Goal: Information Seeking & Learning: Understand process/instructions

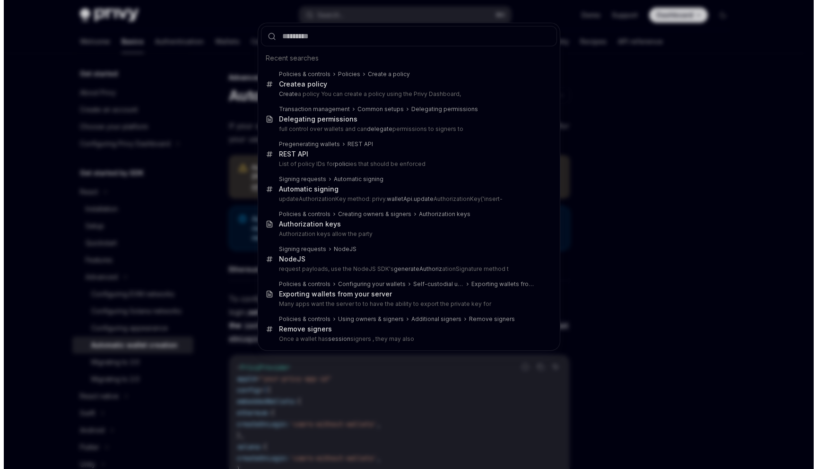
scroll to position [196, 0]
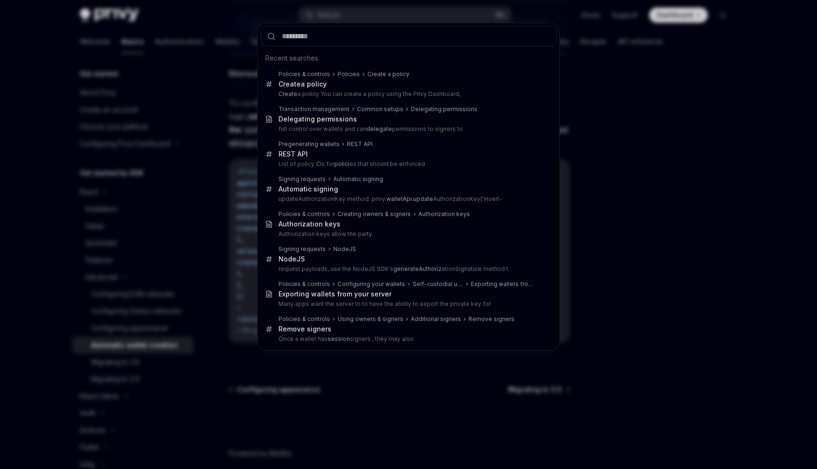
type textarea "*"
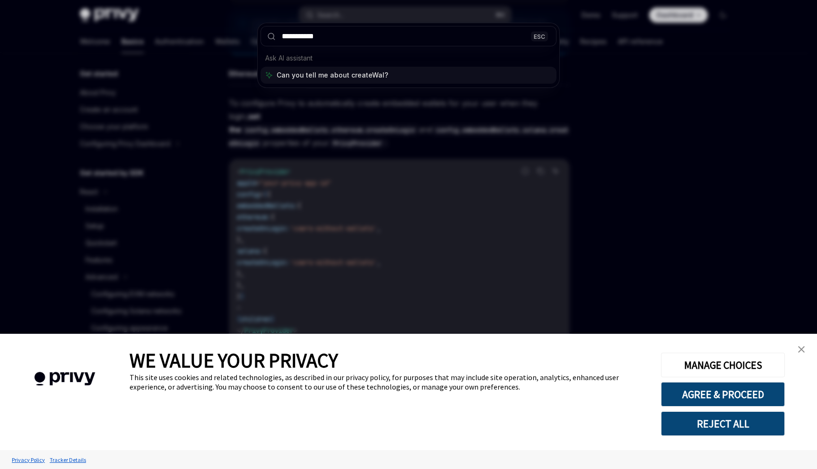
type input "**********"
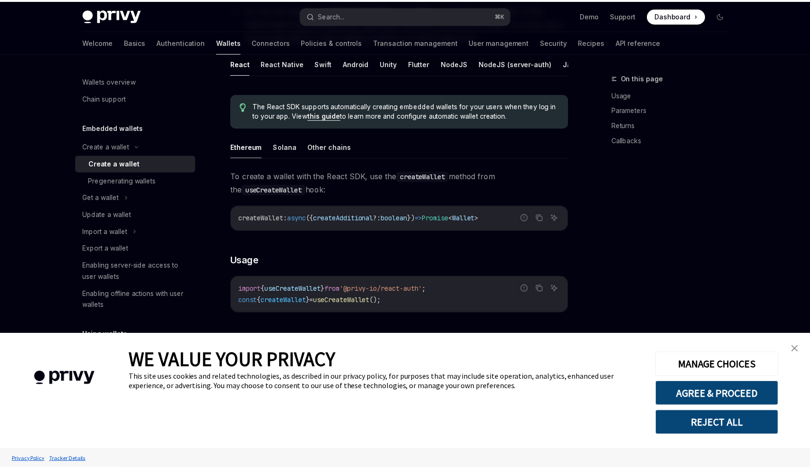
scroll to position [53, 0]
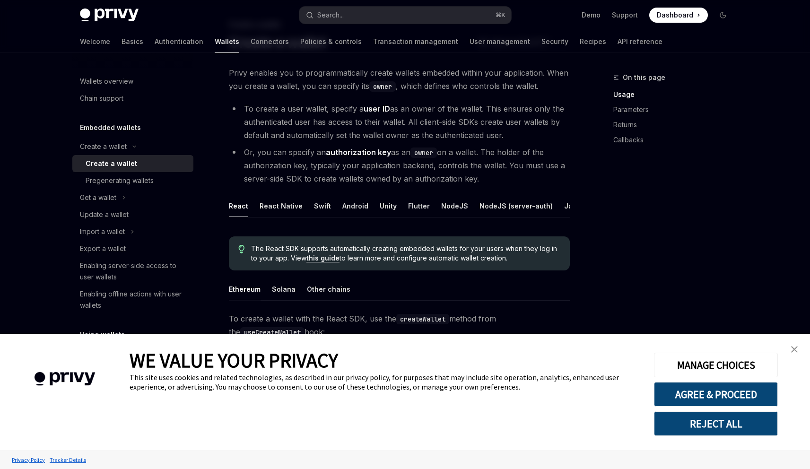
click at [791, 349] on img "close banner" at bounding box center [794, 349] width 7 height 7
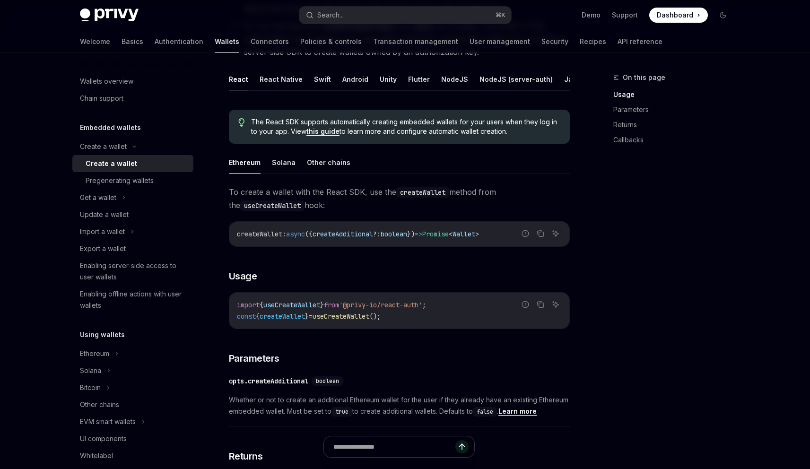
scroll to position [176, 0]
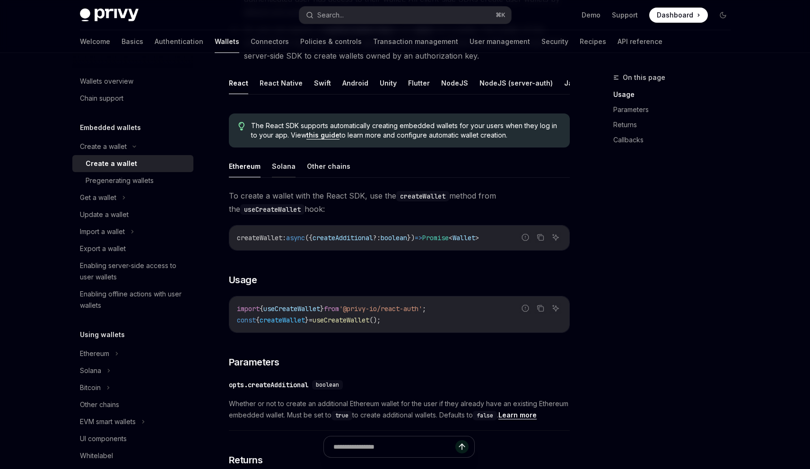
click at [283, 175] on button "Solana" at bounding box center [284, 166] width 24 height 22
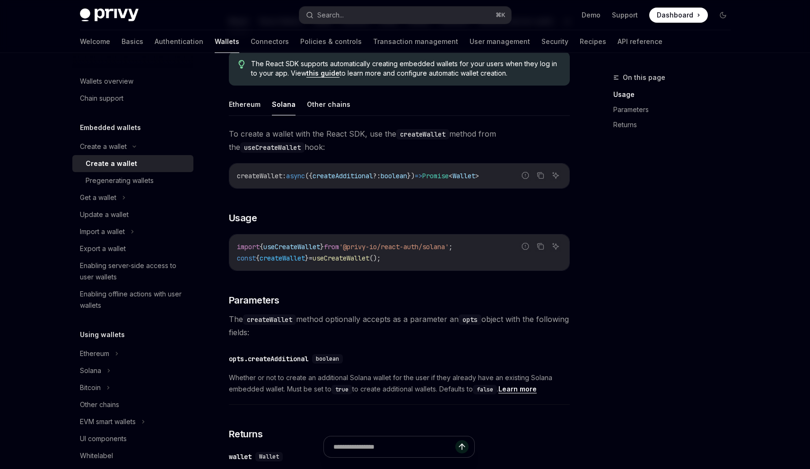
scroll to position [128, 0]
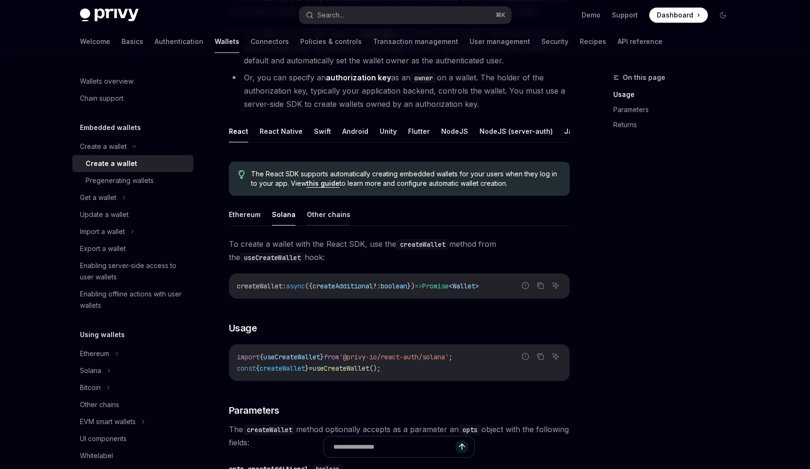
click at [314, 219] on button "Other chains" at bounding box center [329, 214] width 44 height 22
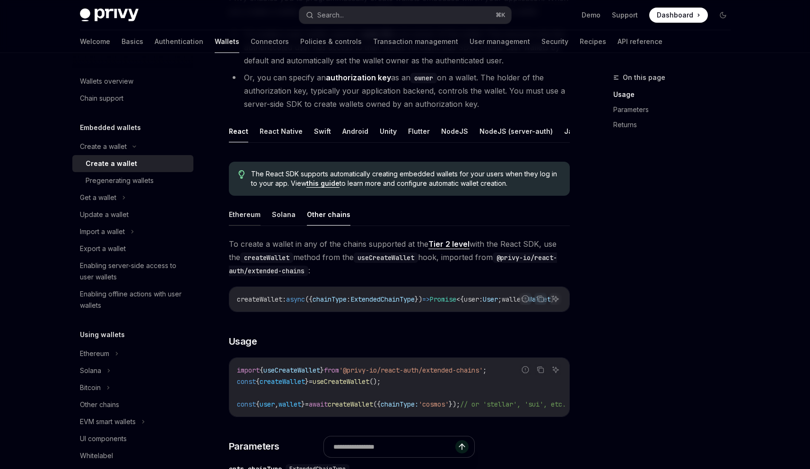
click at [249, 225] on button "Ethereum" at bounding box center [245, 214] width 32 height 22
type textarea "*"
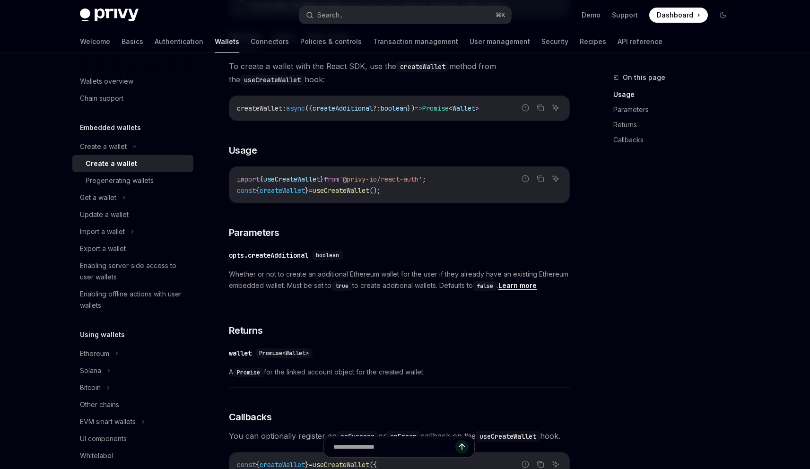
scroll to position [220, 0]
